Goal: Information Seeking & Learning: Find specific fact

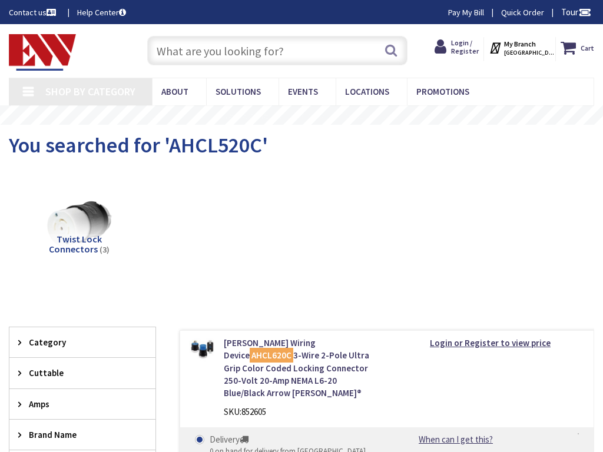
type input "Thomas Cir NW Ste 700, Washington, DC 20005, USA"
